Goal: Transaction & Acquisition: Book appointment/travel/reservation

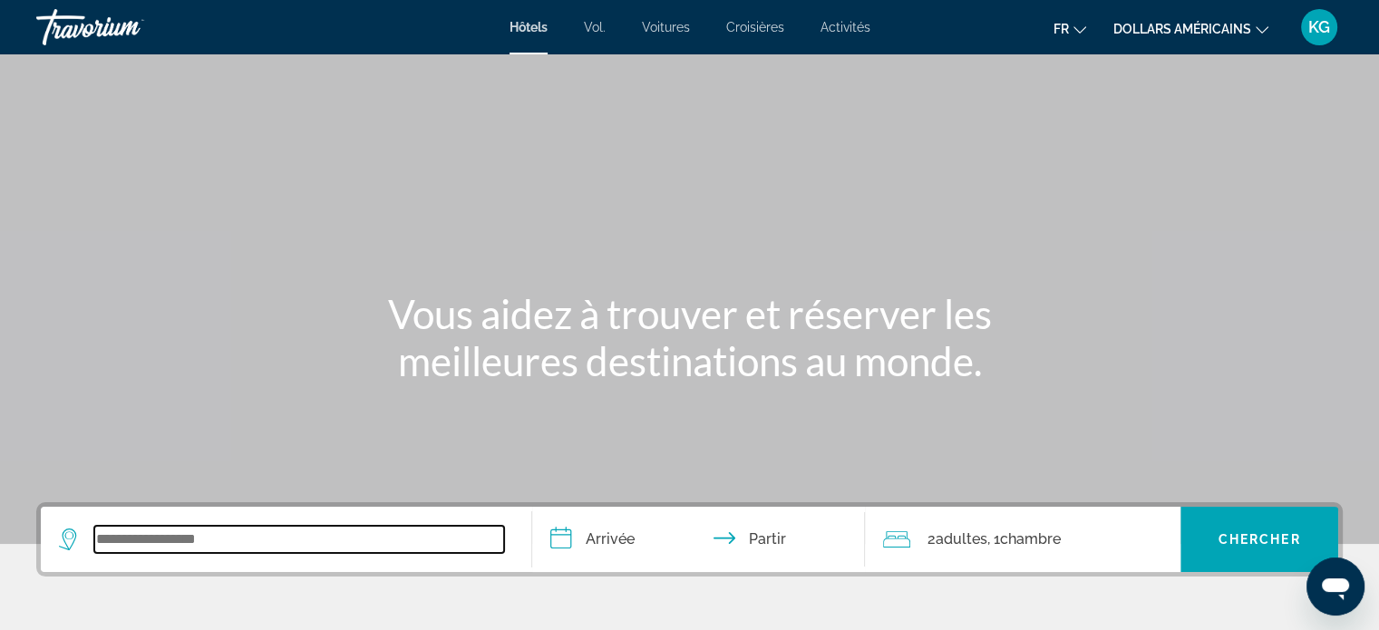
click at [229, 531] on input "Widget de recherche" at bounding box center [299, 539] width 410 height 27
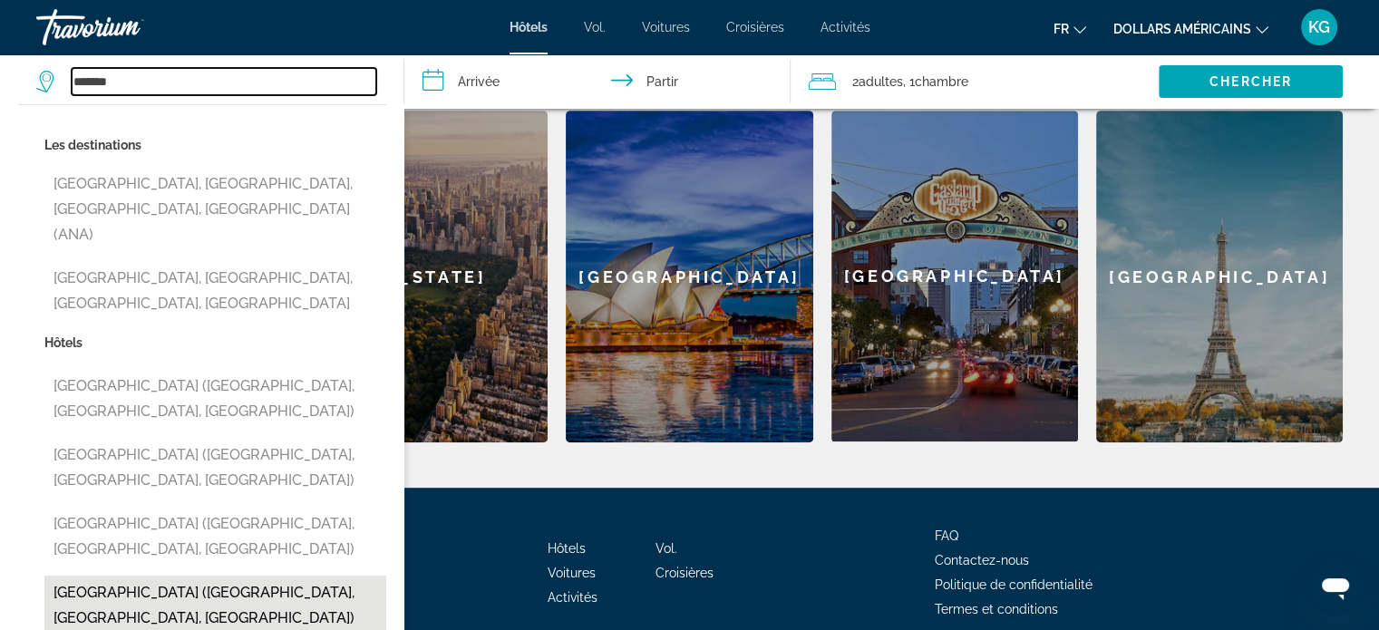
scroll to position [805, 0]
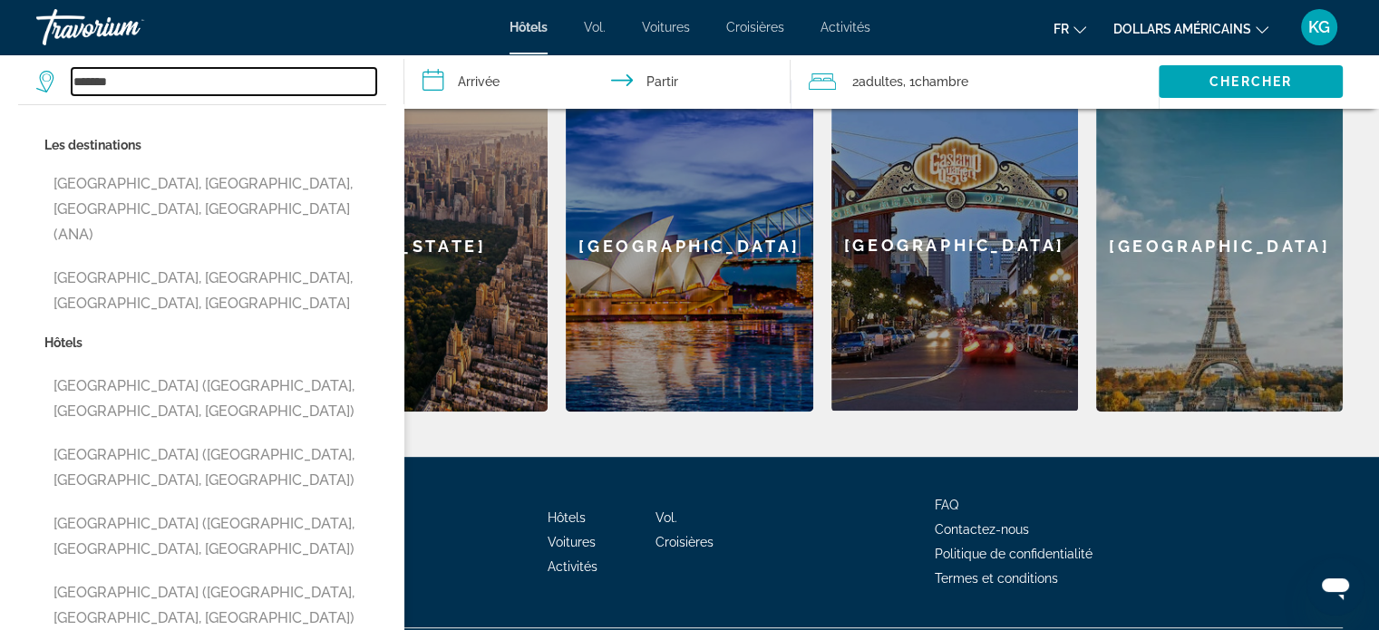
drag, startPoint x: 141, startPoint y: 83, endPoint x: 103, endPoint y: 104, distance: 43.9
click at [107, 101] on div "******* Les destinations [GEOGRAPHIC_DATA], [GEOGRAPHIC_DATA], [GEOGRAPHIC_DATA…" at bounding box center [210, 81] width 349 height 54
type input "*"
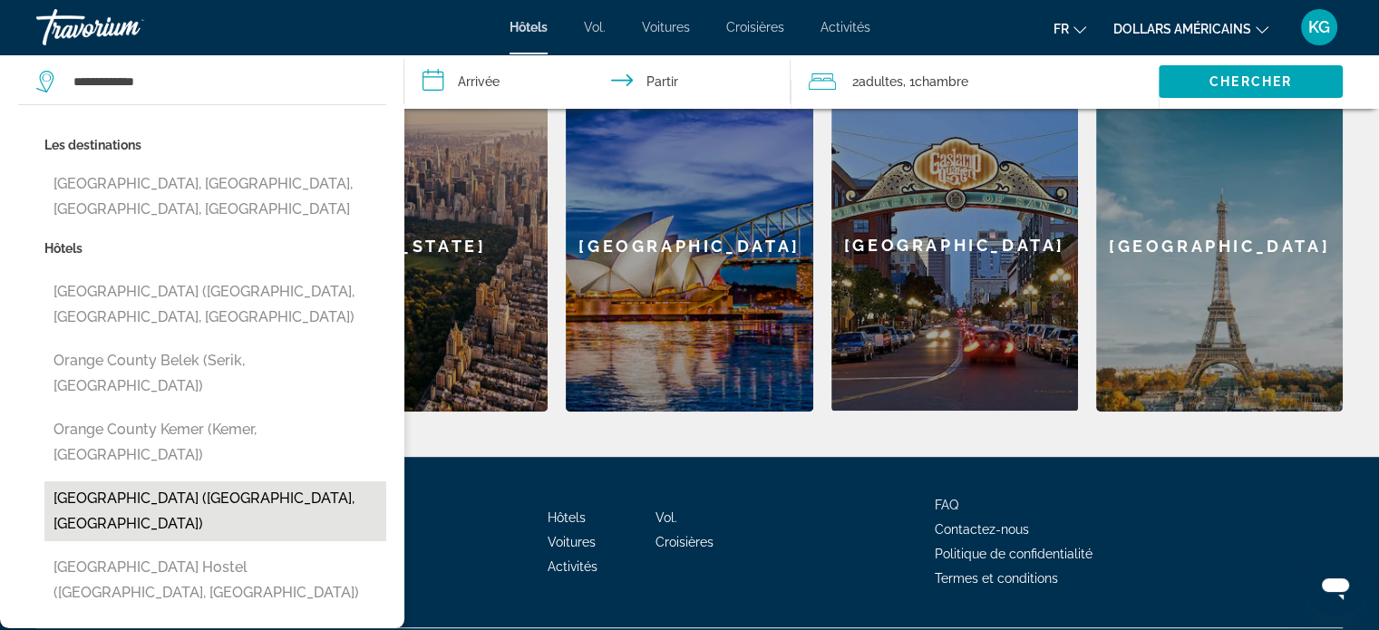
click at [211, 482] on button "[GEOGRAPHIC_DATA] ([GEOGRAPHIC_DATA], [GEOGRAPHIC_DATA])" at bounding box center [215, 512] width 342 height 60
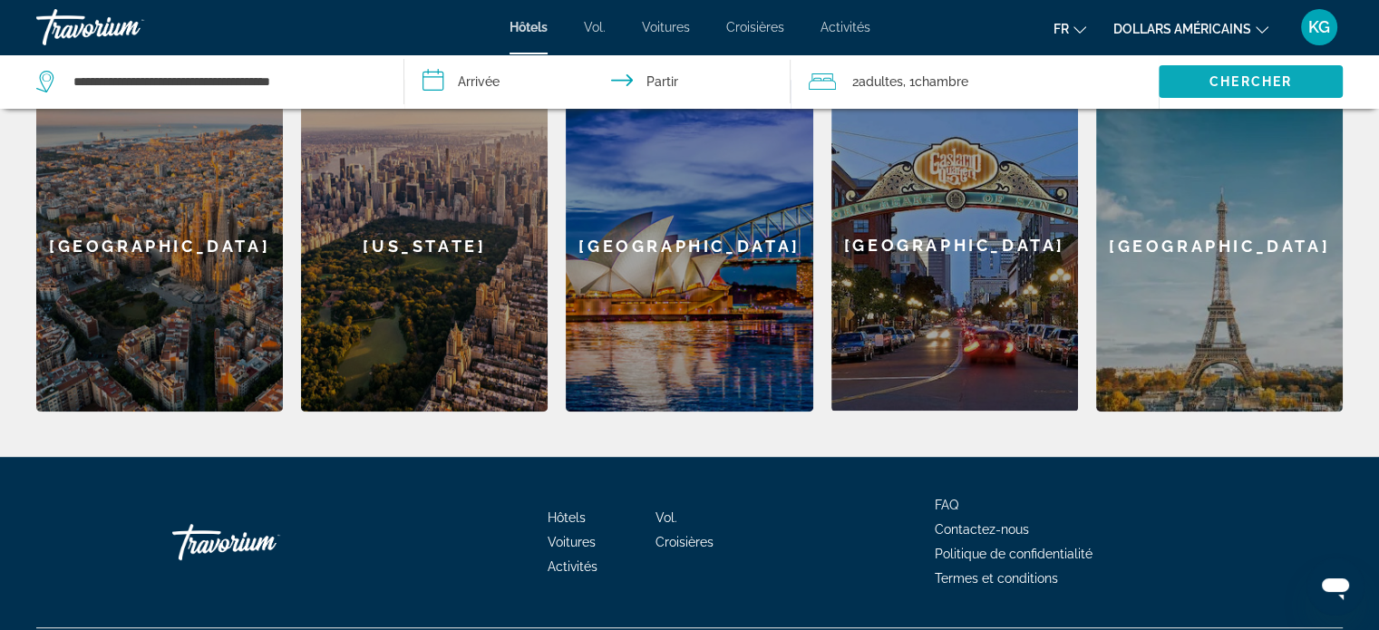
click at [1212, 74] on font "Chercher" at bounding box center [1251, 81] width 83 height 15
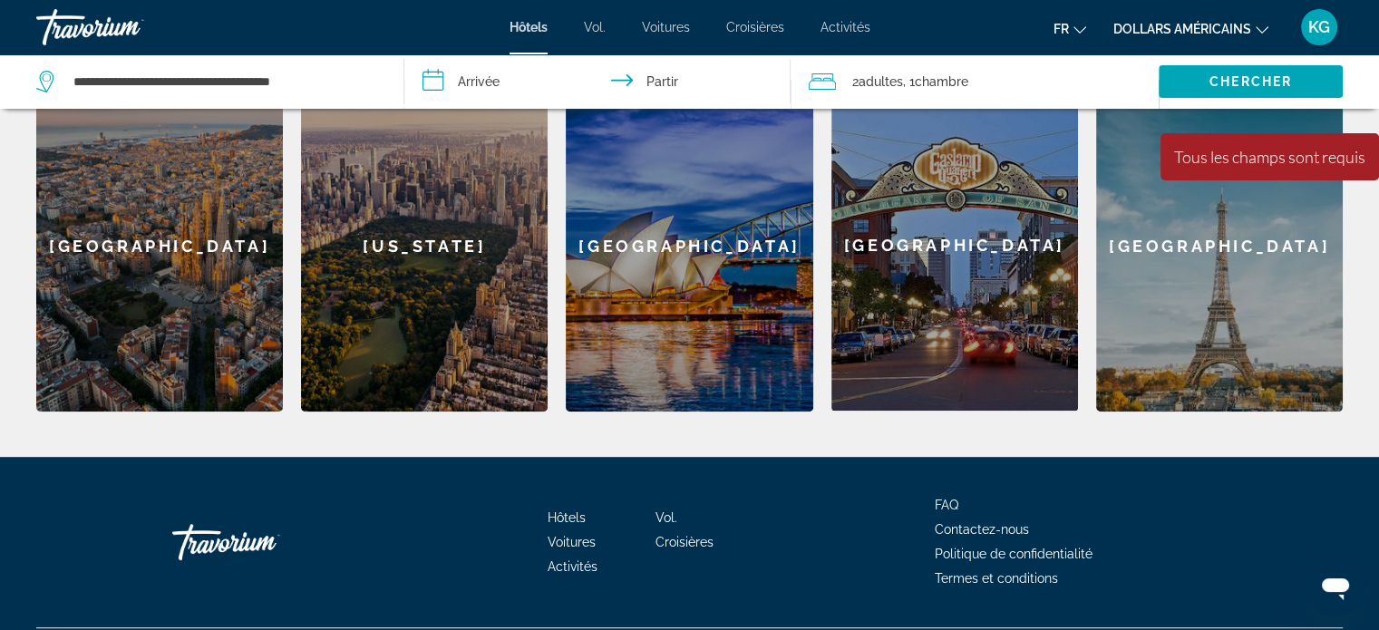
click at [468, 85] on input "**********" at bounding box center [601, 84] width 394 height 60
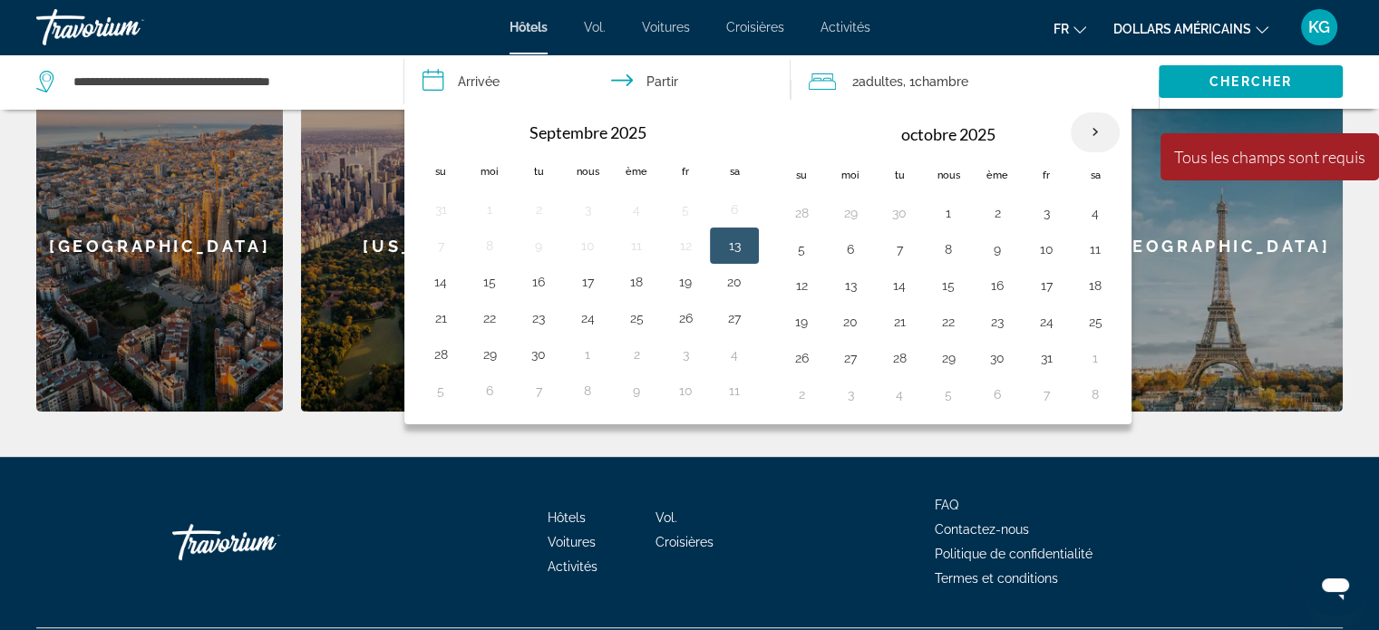
click at [1092, 128] on th "Mois prochain" at bounding box center [1095, 132] width 49 height 40
drag, startPoint x: 1092, startPoint y: 129, endPoint x: 1077, endPoint y: 137, distance: 16.6
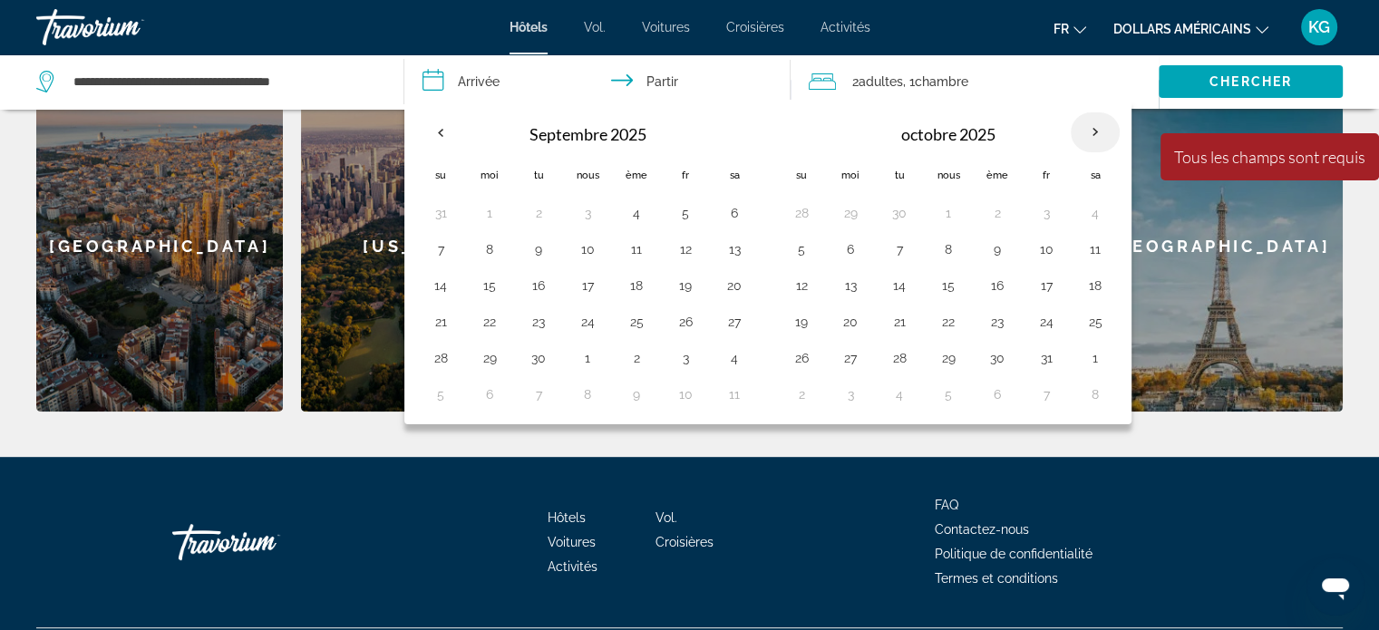
click at [1088, 133] on th "Mois prochain" at bounding box center [1095, 132] width 49 height 40
click at [1086, 136] on th "Mois prochain" at bounding box center [1095, 132] width 49 height 40
click at [1088, 135] on th "Mois prochain" at bounding box center [1095, 132] width 49 height 40
click at [134, 81] on input "**********" at bounding box center [224, 81] width 305 height 27
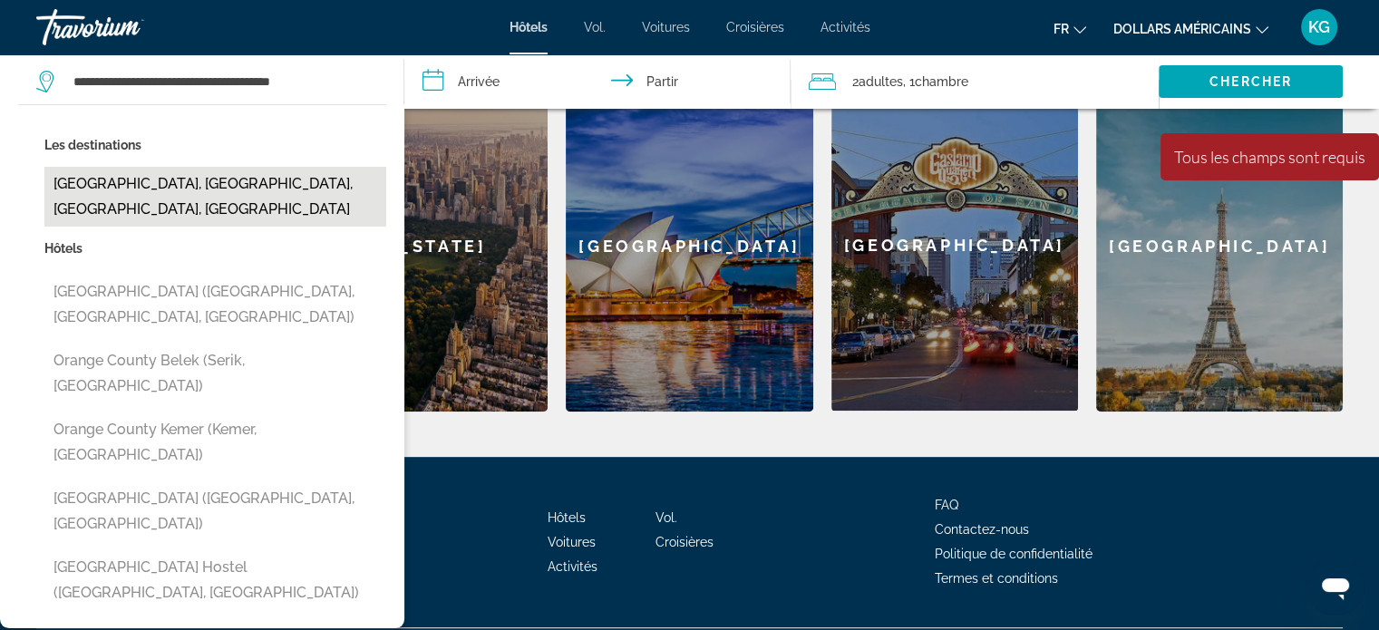
click at [119, 184] on button "[GEOGRAPHIC_DATA], [GEOGRAPHIC_DATA], [GEOGRAPHIC_DATA], [GEOGRAPHIC_DATA]" at bounding box center [215, 197] width 342 height 60
type input "**********"
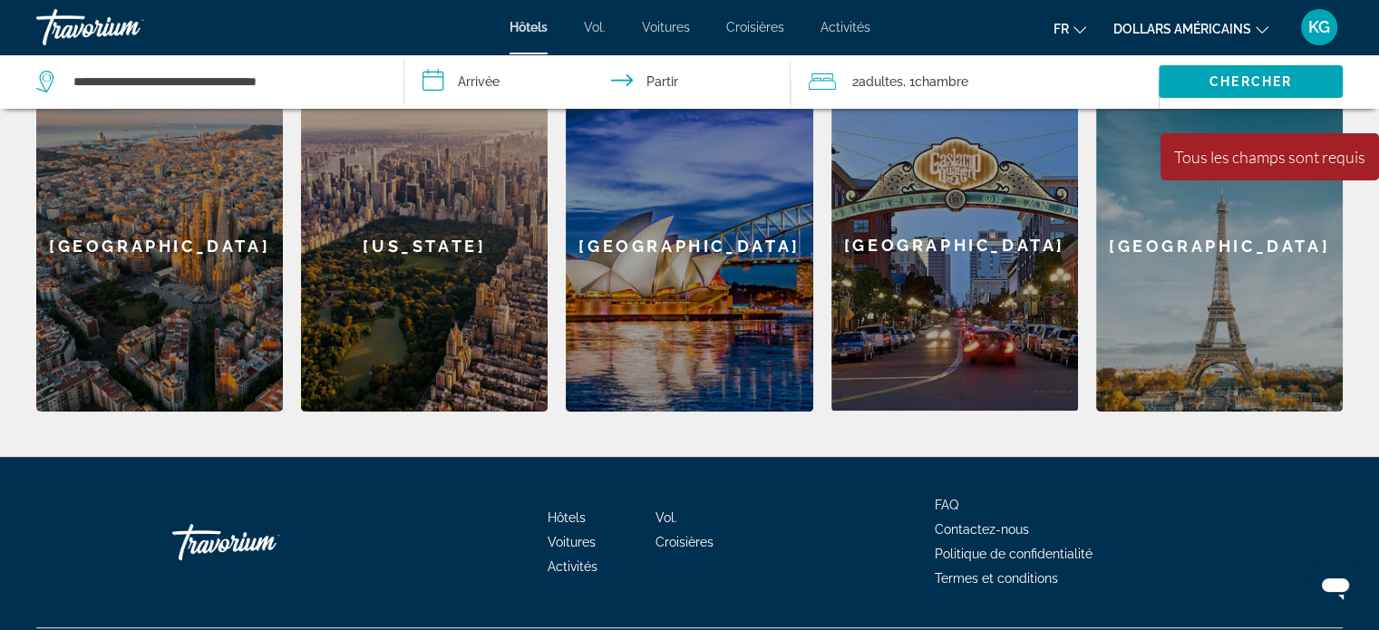
click at [453, 69] on input "**********" at bounding box center [601, 84] width 394 height 60
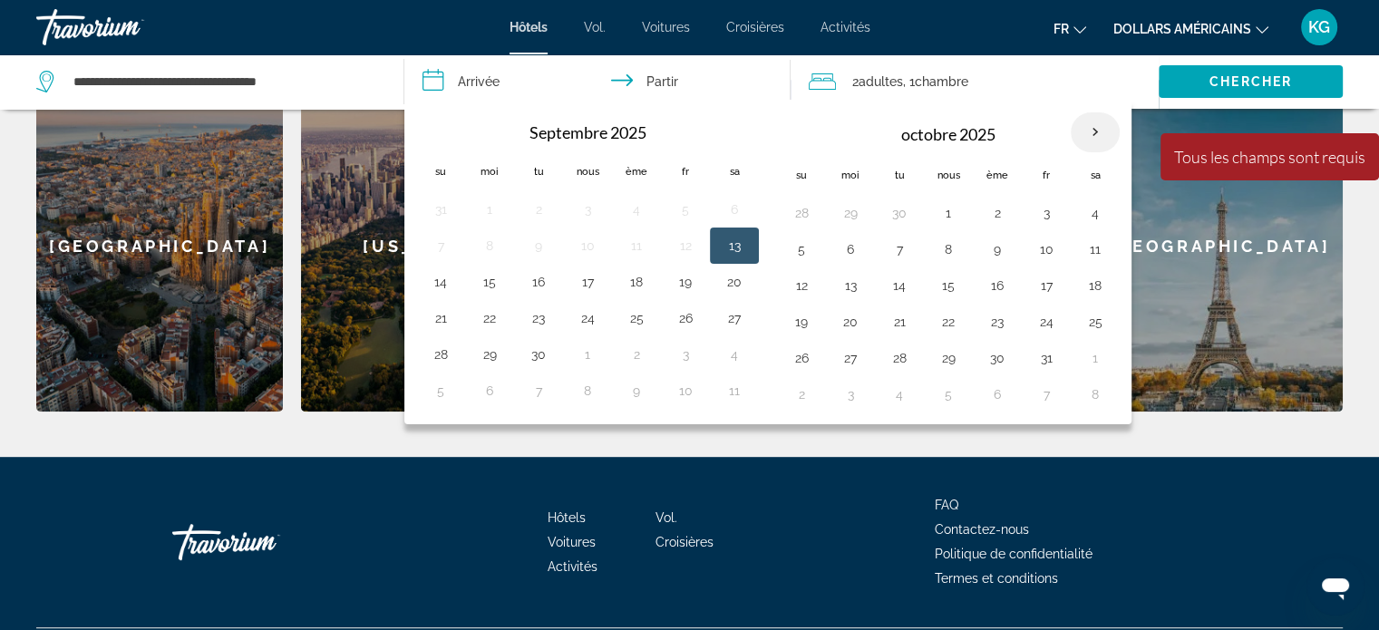
click at [1084, 134] on th "Mois prochain" at bounding box center [1095, 132] width 49 height 40
click at [1084, 133] on th "Mois prochain" at bounding box center [1095, 132] width 49 height 40
click at [1082, 133] on th "Mois prochain" at bounding box center [1095, 132] width 49 height 40
click at [1082, 132] on th "Mois prochain" at bounding box center [1095, 132] width 49 height 40
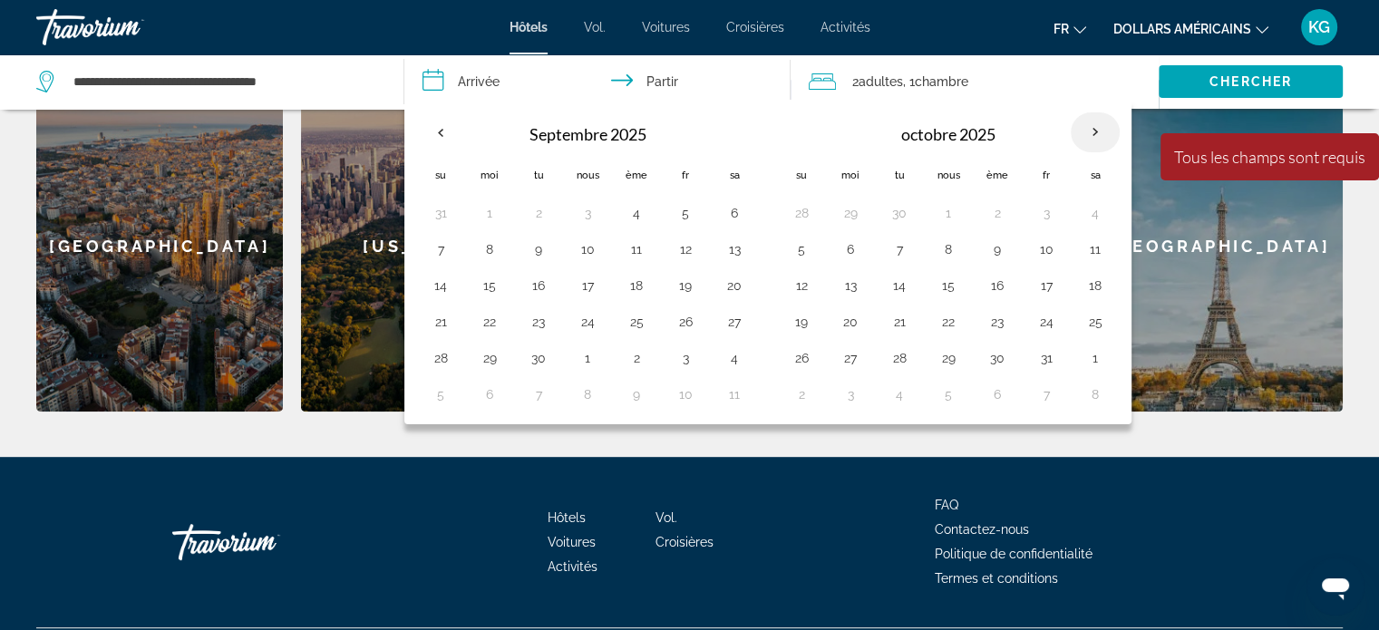
click at [1083, 132] on th "Mois prochain" at bounding box center [1095, 132] width 49 height 40
click at [1084, 130] on th "Mois prochain" at bounding box center [1095, 132] width 49 height 40
click at [878, 86] on font "adultes" at bounding box center [881, 81] width 44 height 15
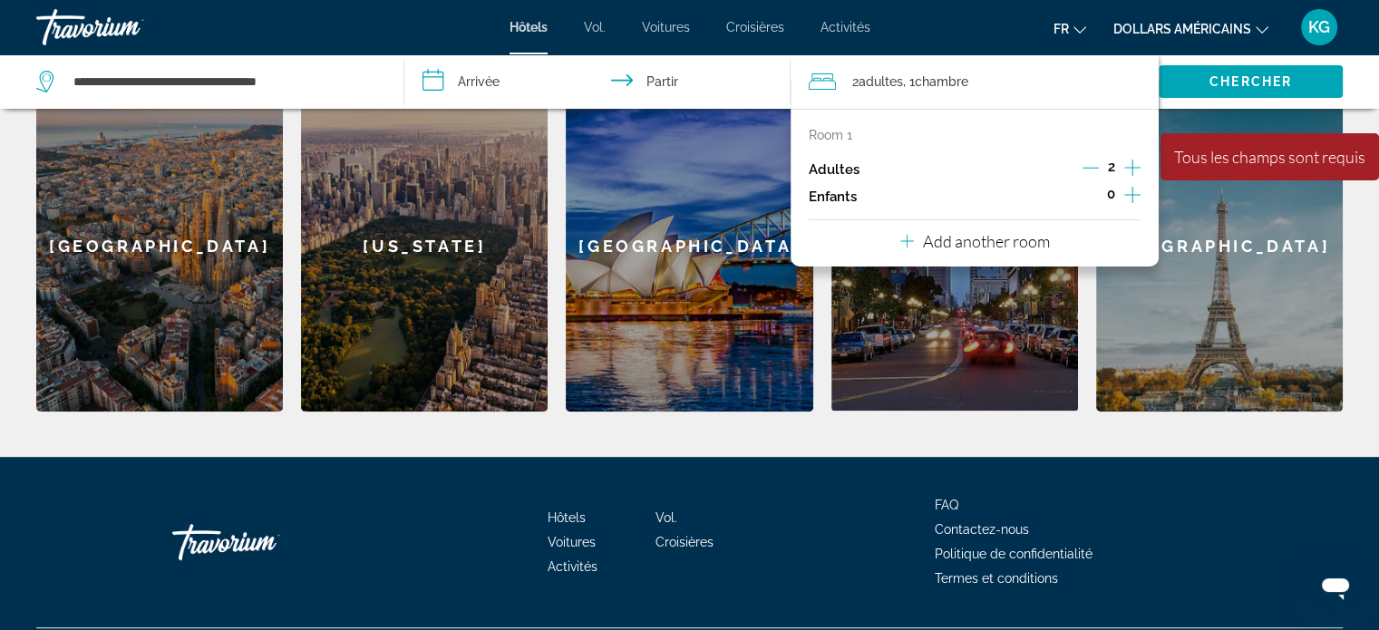
click at [1130, 201] on icon "Increment children" at bounding box center [1133, 195] width 16 height 22
click at [1128, 200] on icon "Increment children" at bounding box center [1133, 195] width 16 height 22
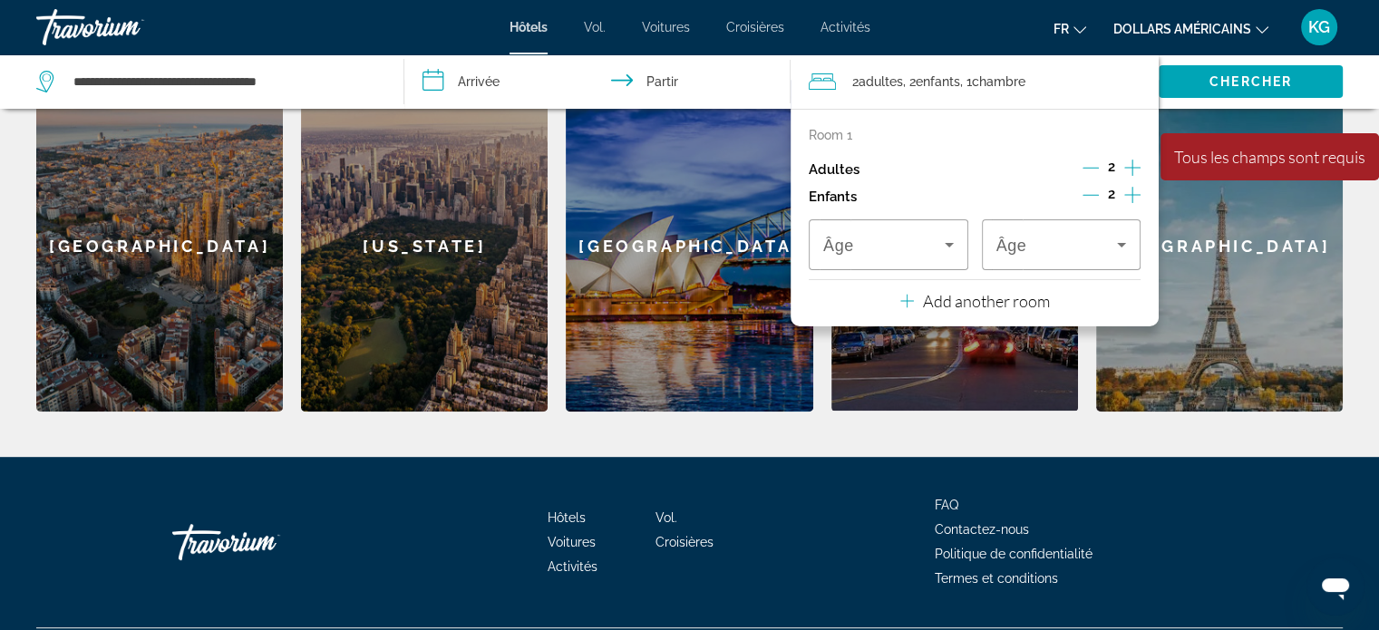
click at [703, 67] on input "**********" at bounding box center [601, 84] width 394 height 60
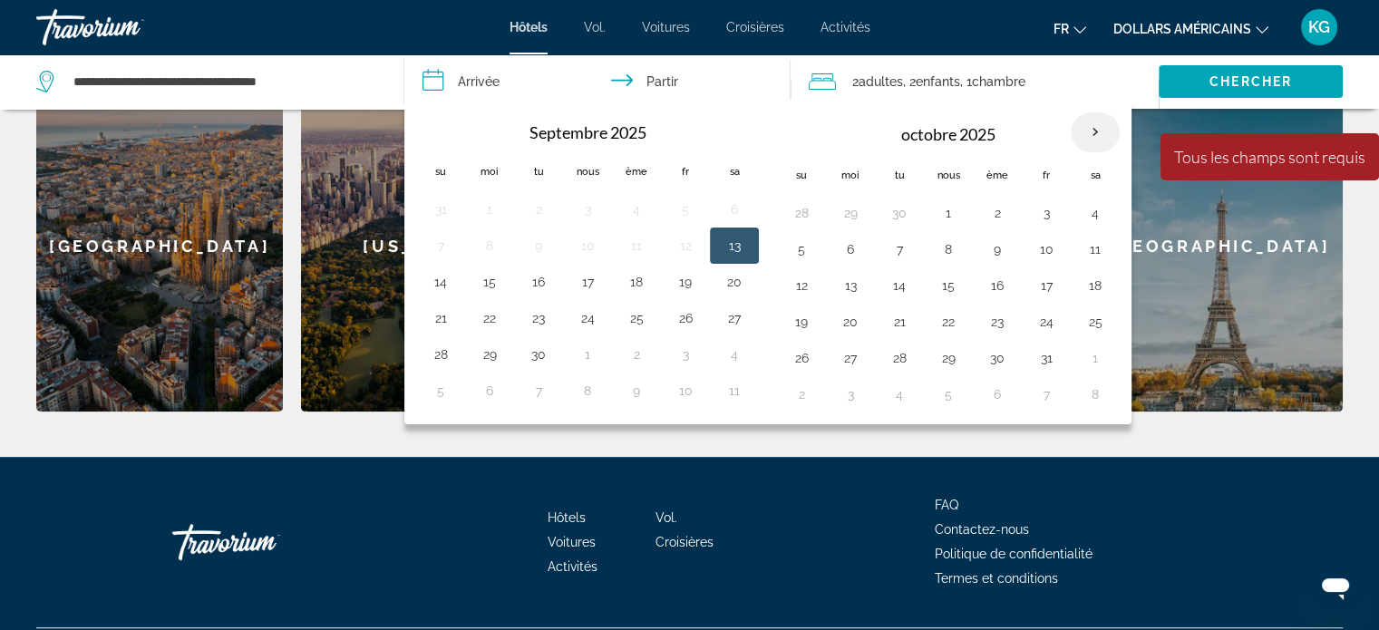
click at [1085, 123] on th "Mois prochain" at bounding box center [1095, 132] width 49 height 40
click at [1085, 127] on th "Mois prochain" at bounding box center [1095, 132] width 49 height 40
click at [1085, 128] on th "Mois prochain" at bounding box center [1095, 132] width 49 height 40
drag, startPoint x: 523, startPoint y: 16, endPoint x: 461, endPoint y: 14, distance: 62.6
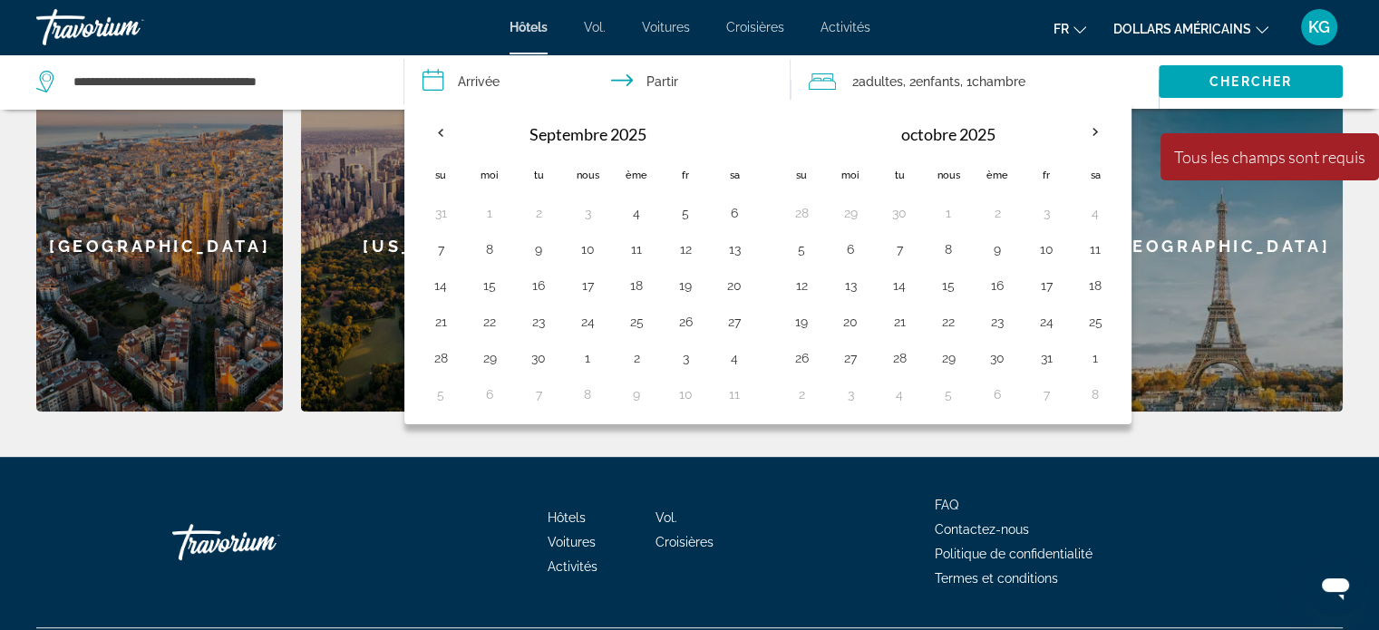
click at [522, 16] on div "Hôtels Vol. Voitures Croisières Activités Hôtels Vol. Voitures Croisières Activ…" at bounding box center [689, 27] width 1379 height 47
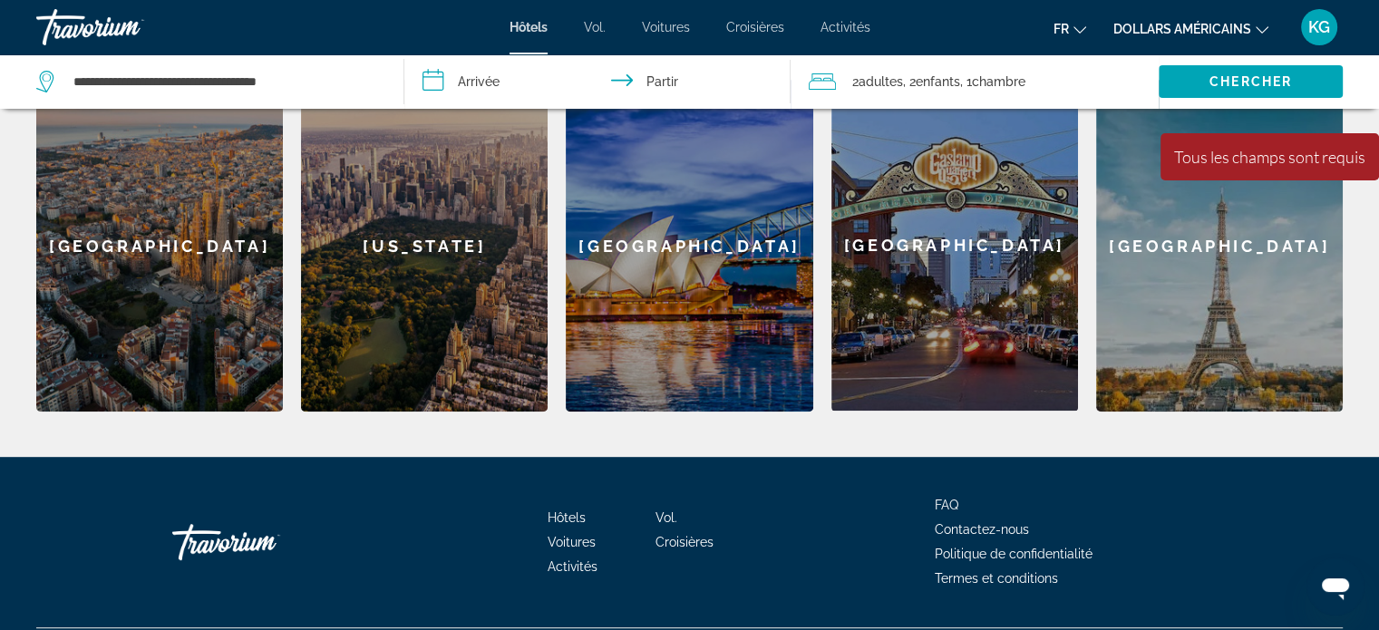
click at [88, 35] on div "Travorium" at bounding box center [126, 27] width 181 height 47
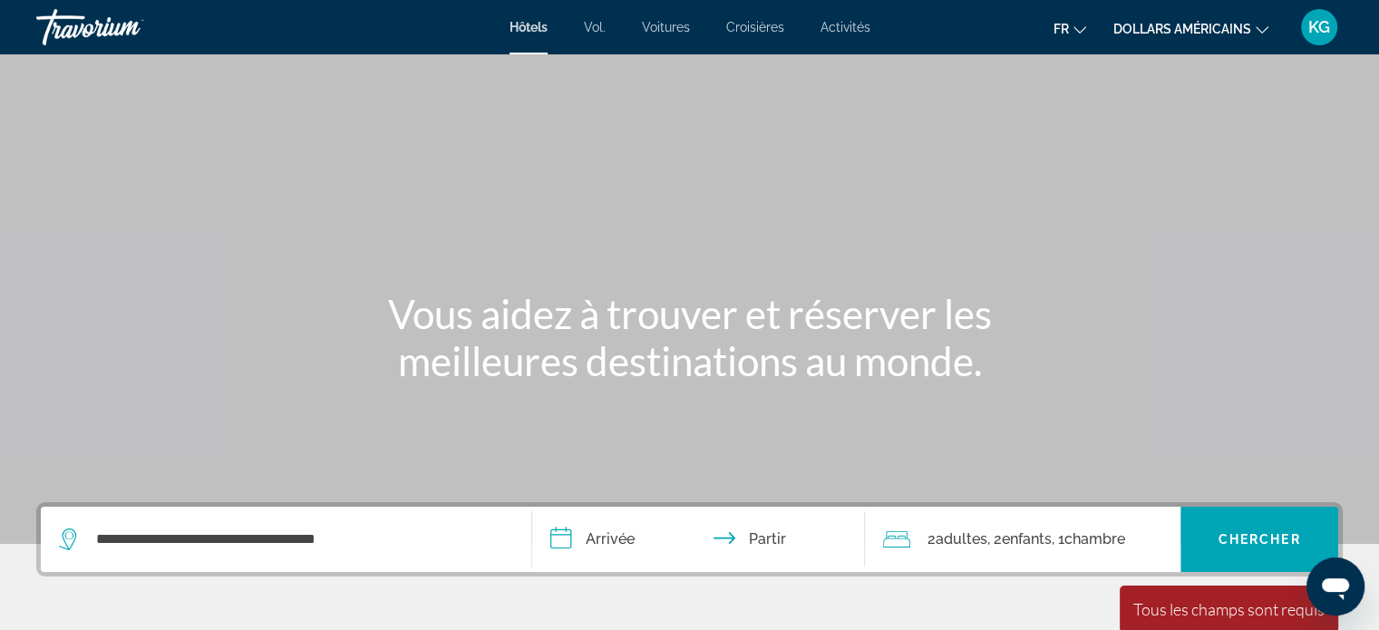
click at [105, 14] on div "Travorium" at bounding box center [126, 27] width 181 height 47
click at [1197, 43] on div "fr Anglais Espagnol Français italien Portugais russe dollars américains USD ($)…" at bounding box center [1116, 27] width 455 height 38
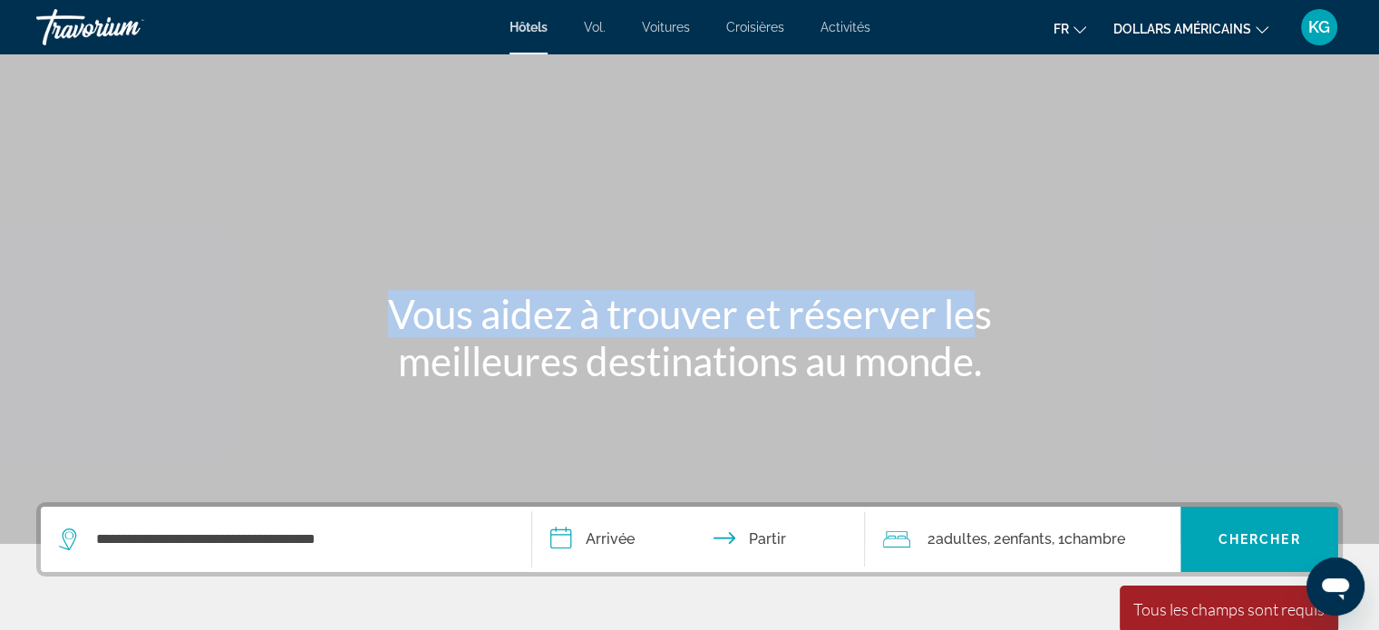
click at [1201, 629] on html "**********" at bounding box center [689, 315] width 1379 height 630
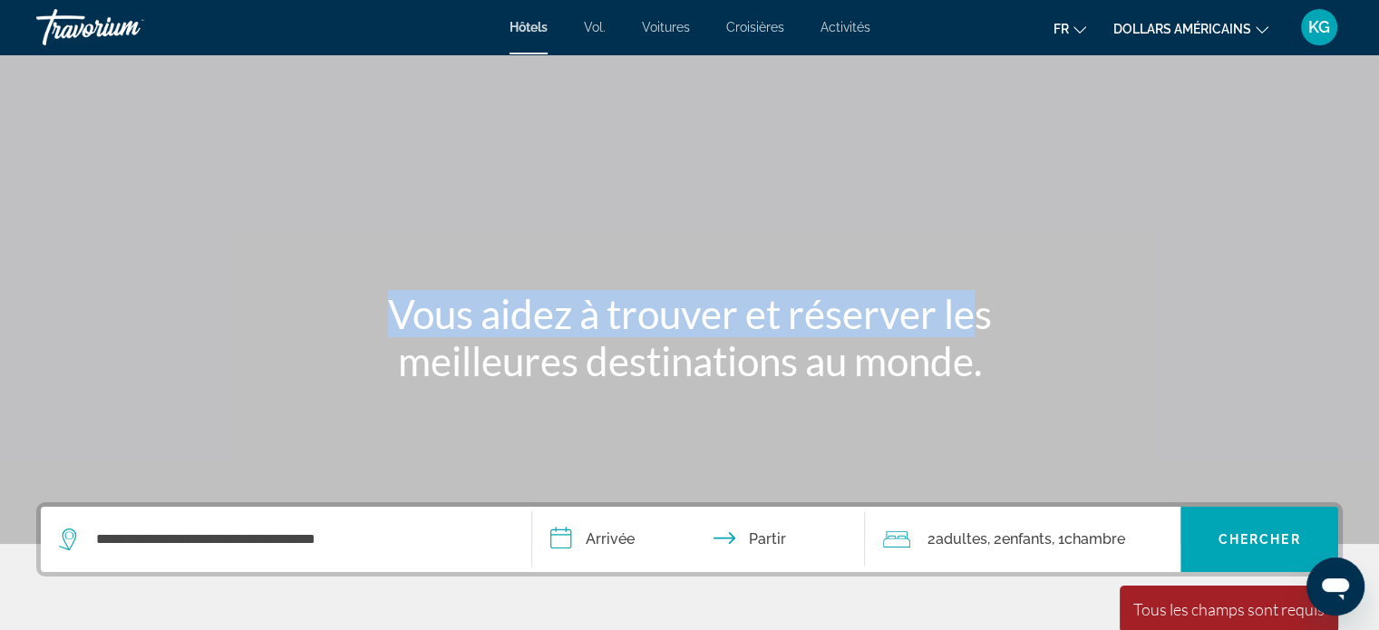
scroll to position [58, 0]
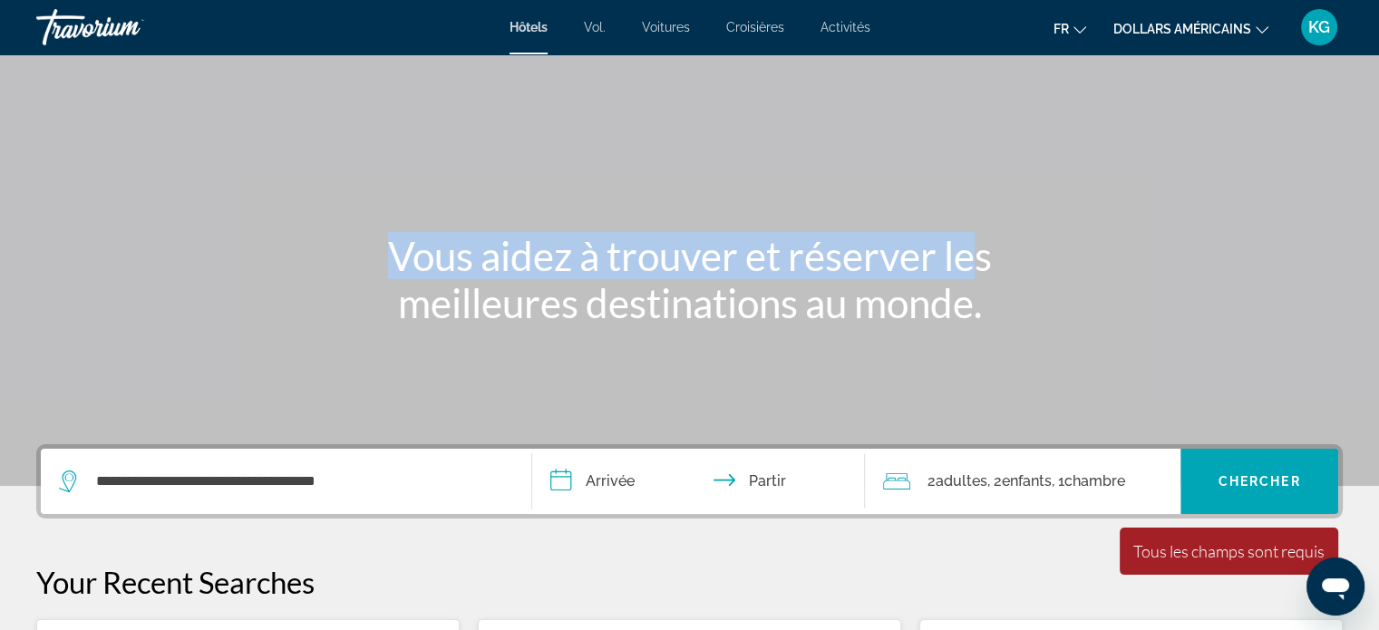
click at [1062, 587] on p "Your Recent Searches" at bounding box center [689, 582] width 1307 height 36
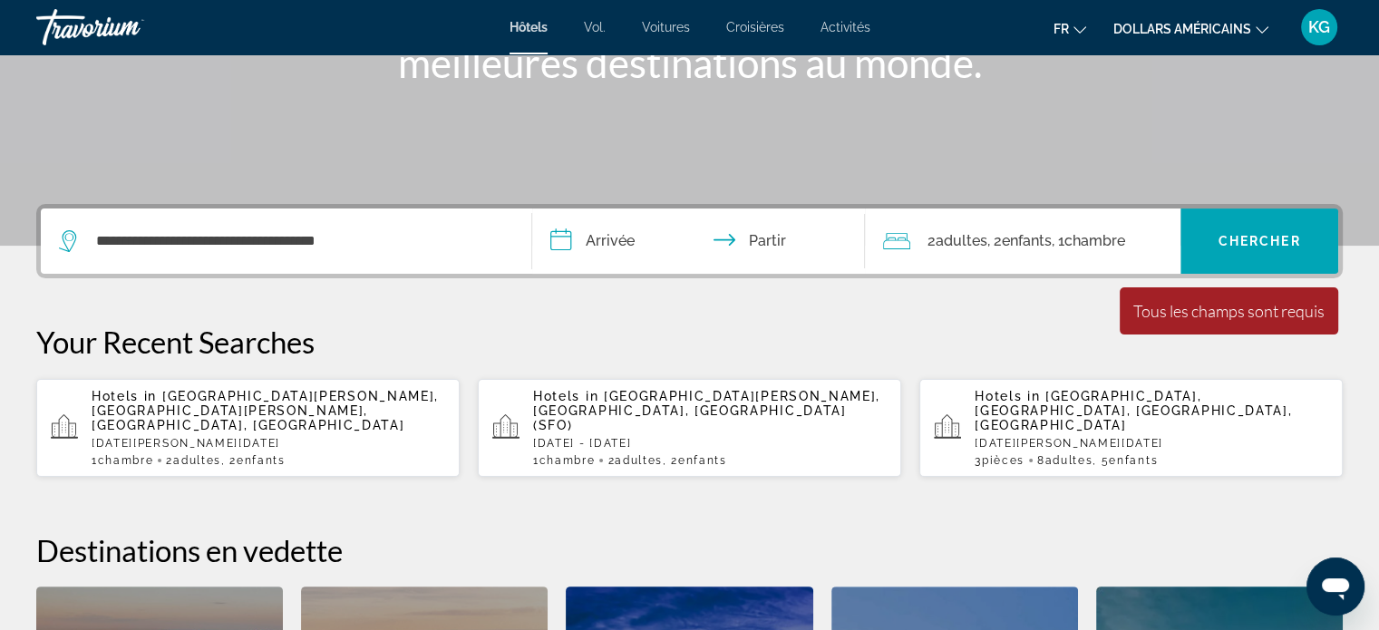
scroll to position [330, 0]
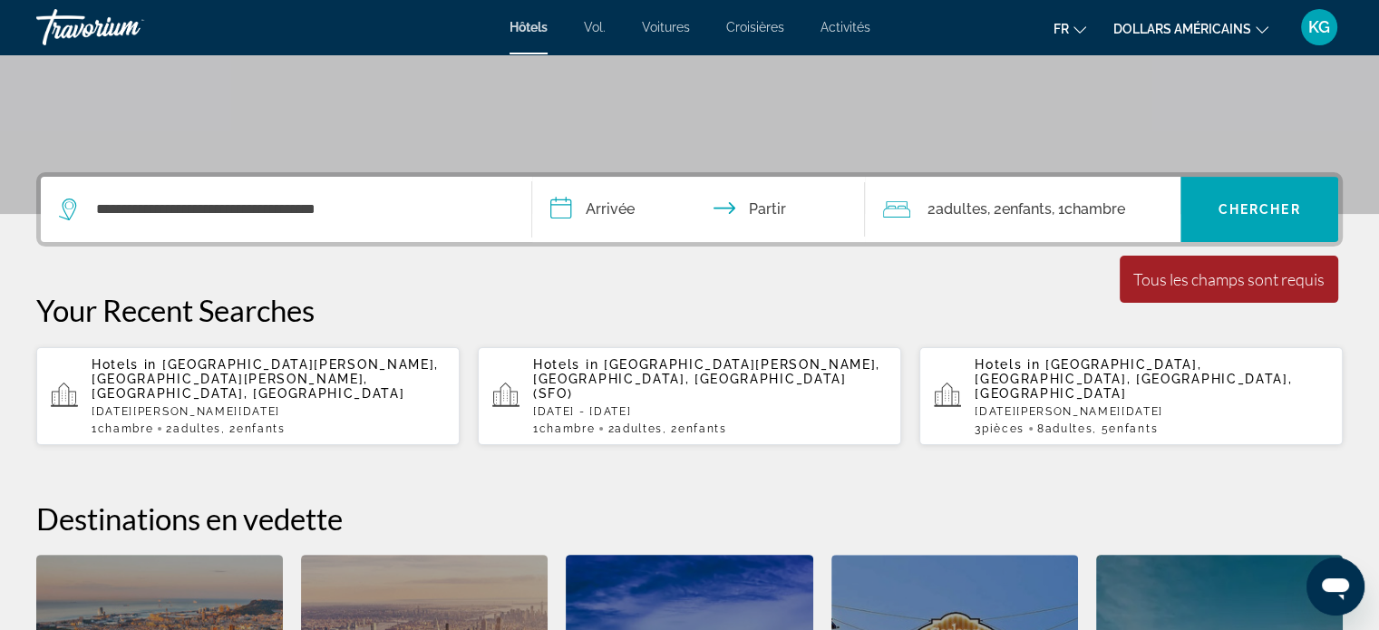
click at [579, 209] on input "**********" at bounding box center [702, 212] width 341 height 71
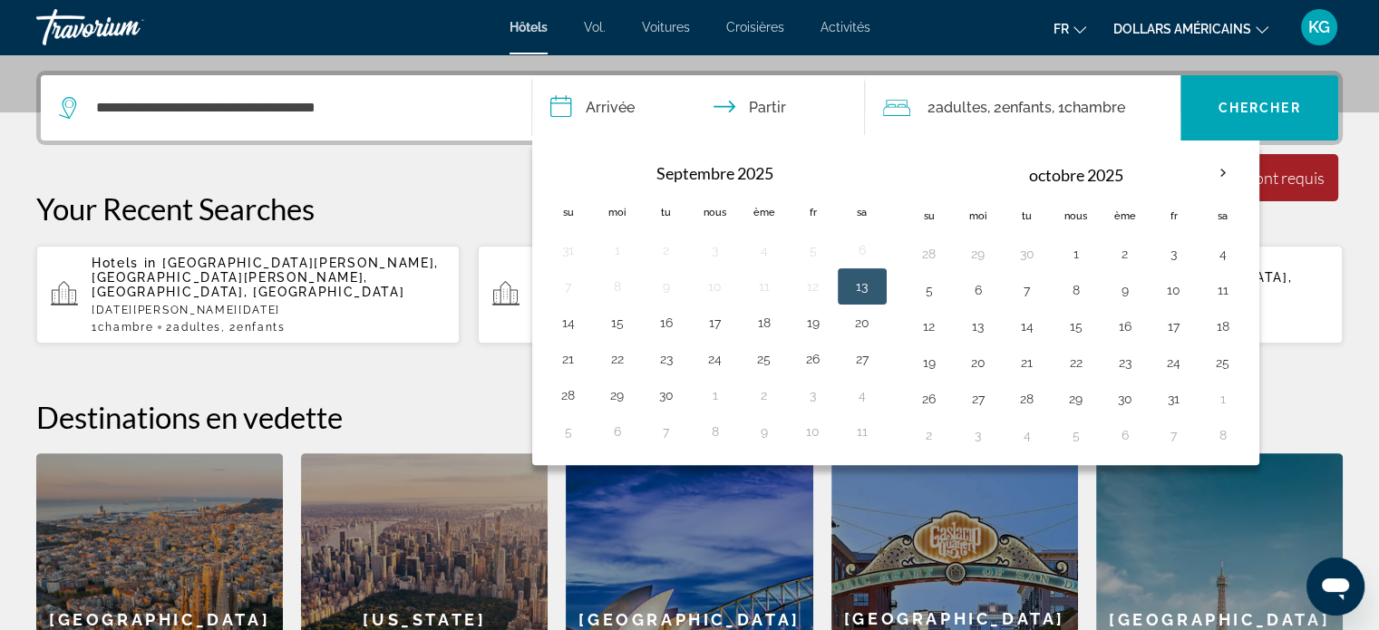
scroll to position [443, 0]
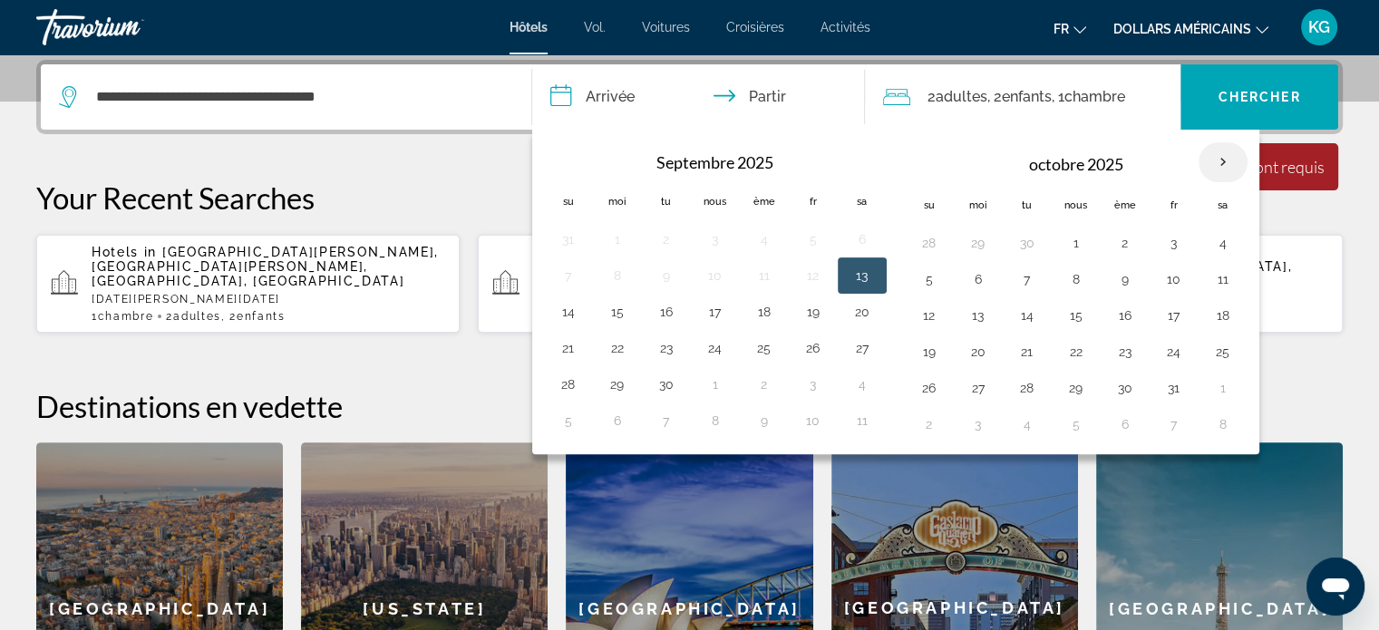
click at [1211, 161] on th "Mois prochain" at bounding box center [1223, 162] width 49 height 40
click at [1222, 161] on th "Mois prochain" at bounding box center [1223, 162] width 49 height 40
click at [923, 104] on div "2 adultes Adulte , 2 Enfant Enfants , 1 Chambre pièces" at bounding box center [1031, 96] width 297 height 25
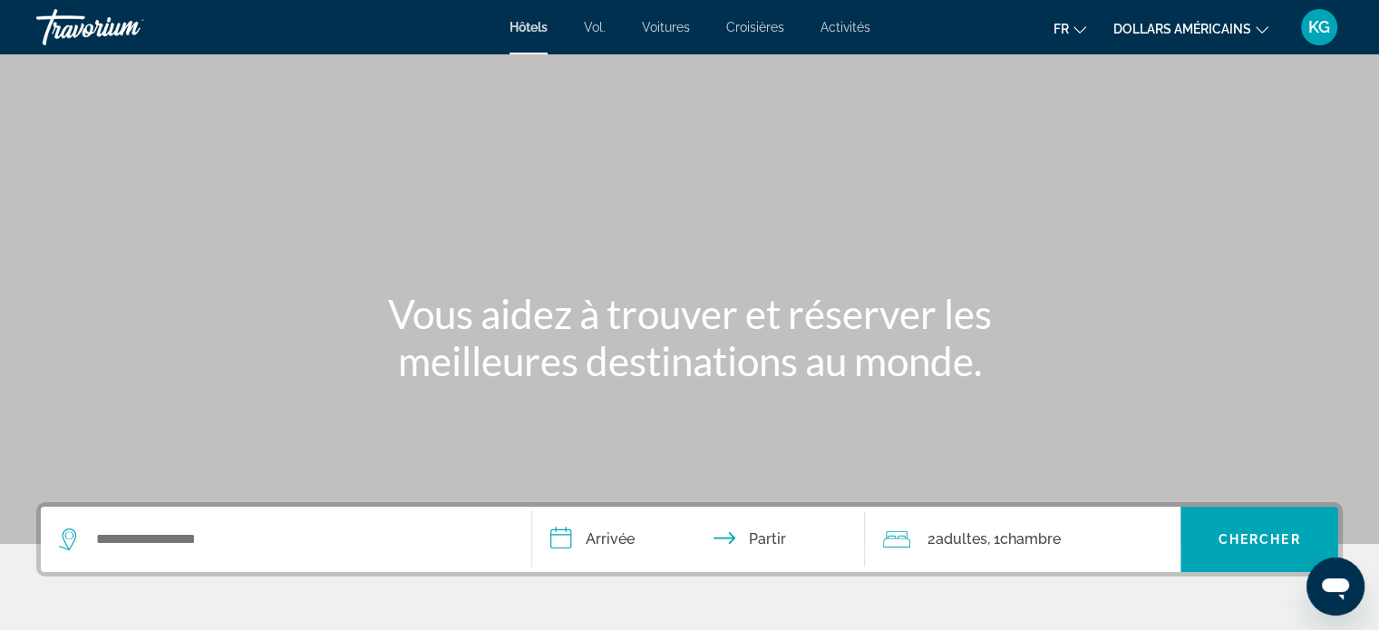
click at [604, 541] on input "**********" at bounding box center [702, 542] width 341 height 71
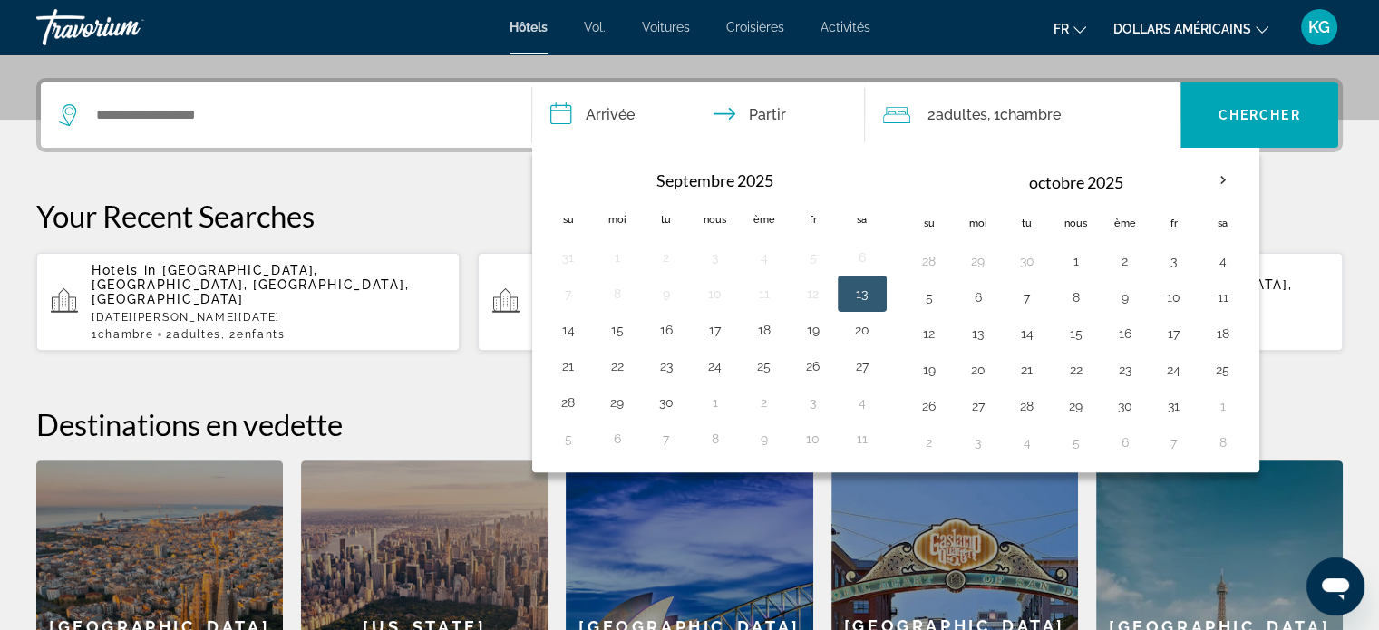
scroll to position [443, 0]
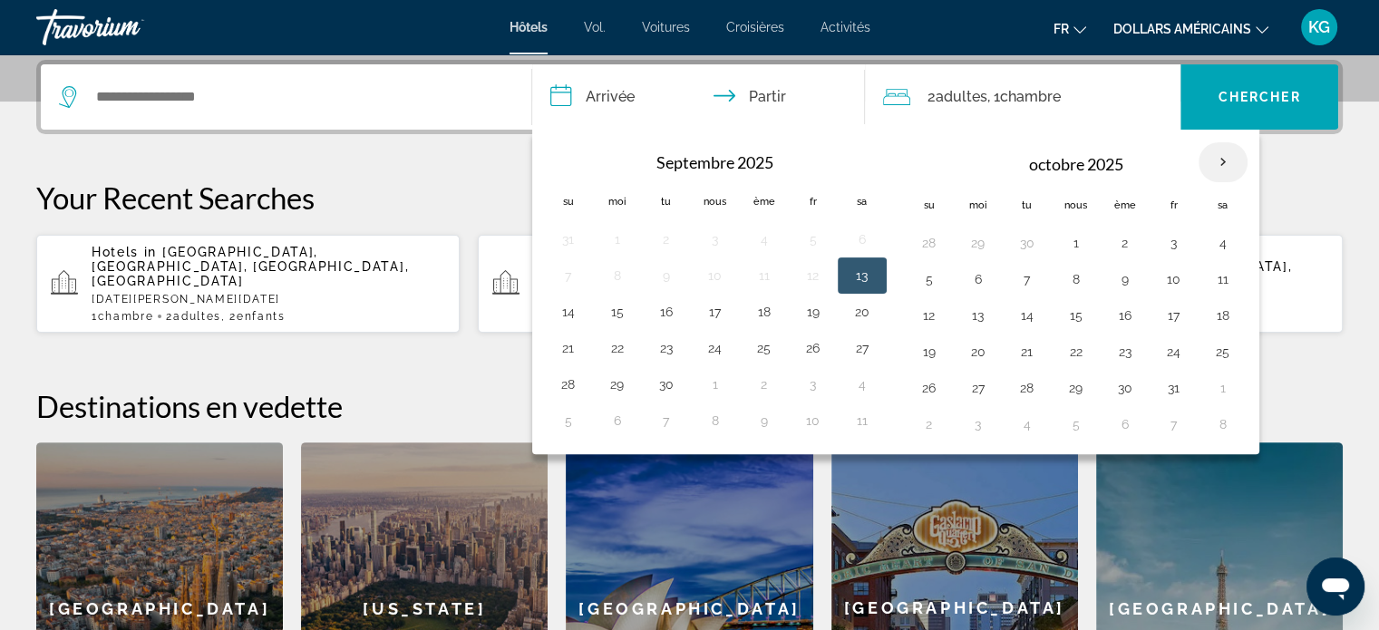
click at [1214, 160] on th "Mois prochain" at bounding box center [1223, 162] width 49 height 40
